Goal: Task Accomplishment & Management: Manage account settings

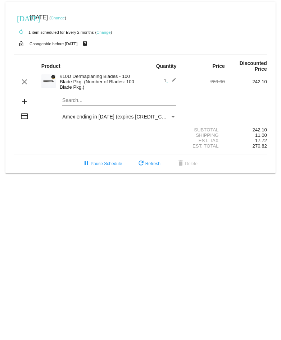
click at [100, 118] on span "Amex ending in [DATE] (expires [CREDIT_CARD_DATA])" at bounding box center [126, 117] width 128 height 6
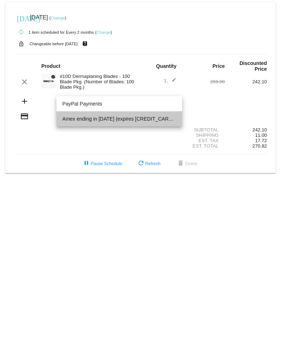
click at [103, 118] on span "Amex ending in [DATE] (expires [CREDIT_CARD_DATA])" at bounding box center [119, 118] width 114 height 15
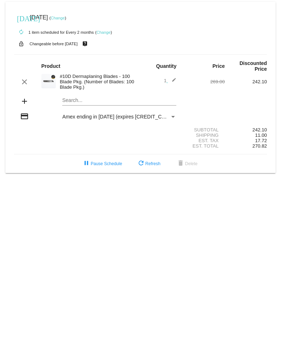
click at [64, 17] on link "Change" at bounding box center [58, 18] width 14 height 4
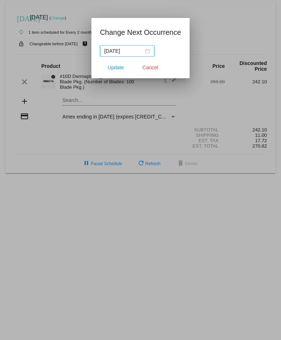
click at [124, 53] on input "[DATE]" at bounding box center [123, 51] width 39 height 8
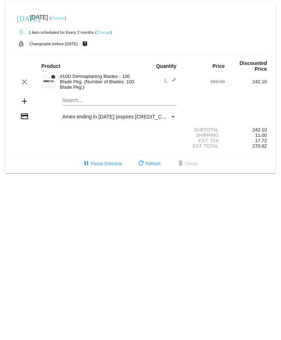
click at [65, 17] on link "Change" at bounding box center [58, 18] width 14 height 4
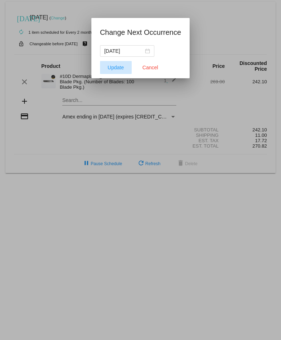
click at [110, 54] on span "Update" at bounding box center [115, 68] width 16 height 6
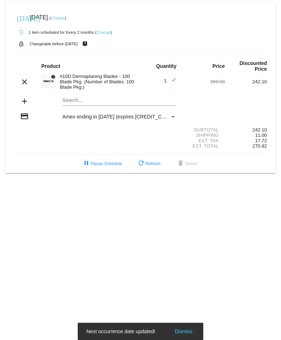
click at [65, 17] on link "Change" at bounding box center [58, 18] width 14 height 4
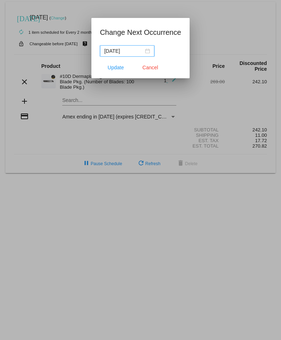
click at [130, 50] on input "[DATE]" at bounding box center [123, 51] width 39 height 8
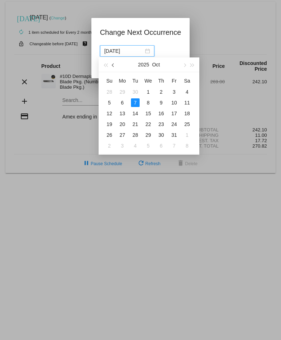
click at [114, 54] on span "button" at bounding box center [114, 66] width 4 height 4
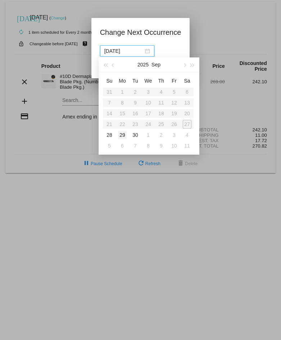
click at [121, 54] on div "29" at bounding box center [122, 135] width 9 height 9
type input "2025-09-29"
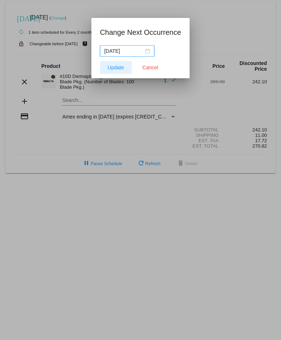
click at [115, 54] on span "Update" at bounding box center [115, 68] width 16 height 6
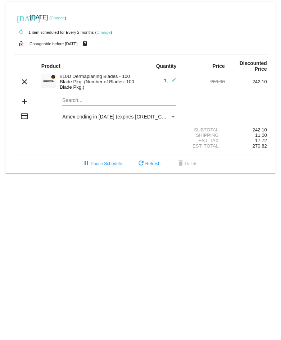
click at [71, 54] on span "Amex ending in [DATE] (expires [CREDIT_CARD_DATA])" at bounding box center [126, 117] width 128 height 6
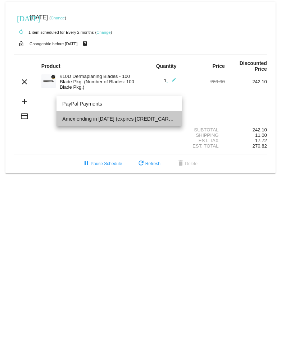
click at [71, 54] on span "Amex ending in [DATE] (expires [CREDIT_CARD_DATA])" at bounding box center [119, 118] width 114 height 15
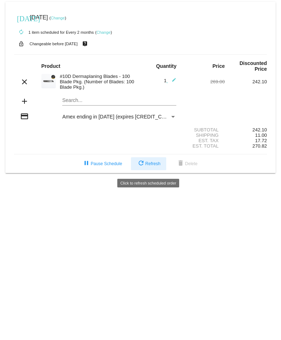
click at [149, 54] on span "refresh Refresh" at bounding box center [149, 163] width 24 height 5
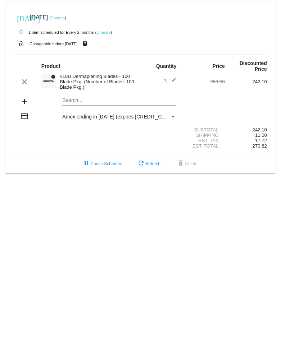
click at [118, 54] on span "Amex ending in 1003 (expires 09/30)" at bounding box center [126, 117] width 128 height 6
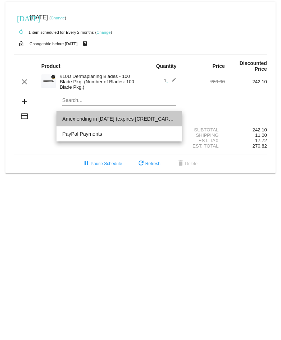
click at [118, 54] on span "Amex ending in 1003 (expires 09/30)" at bounding box center [119, 118] width 114 height 15
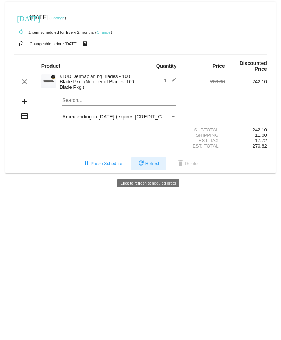
click at [146, 54] on span "refresh Refresh" at bounding box center [149, 163] width 24 height 5
